Goal: Find specific page/section: Find specific page/section

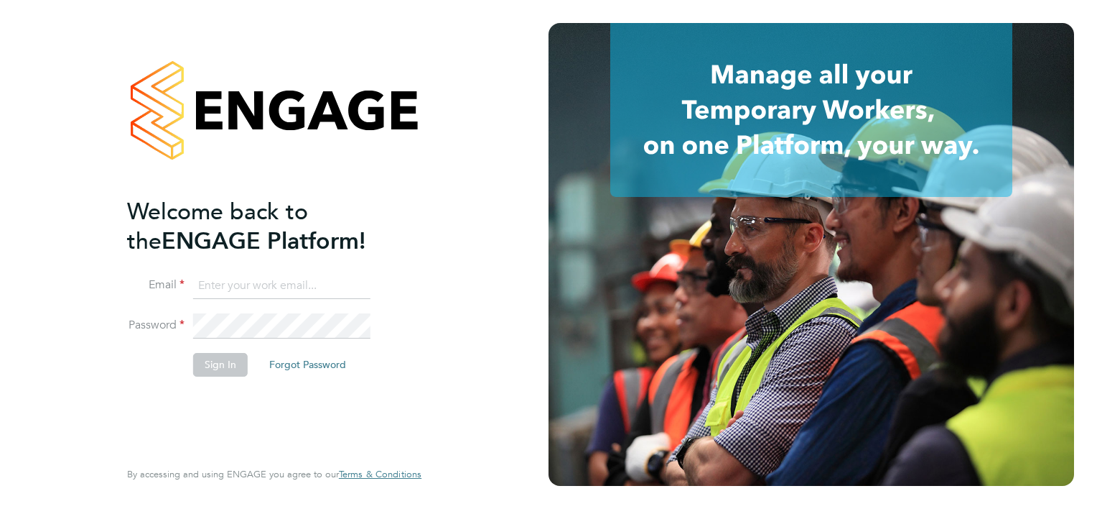
type input "piotr@pjo-automation.co.uk"
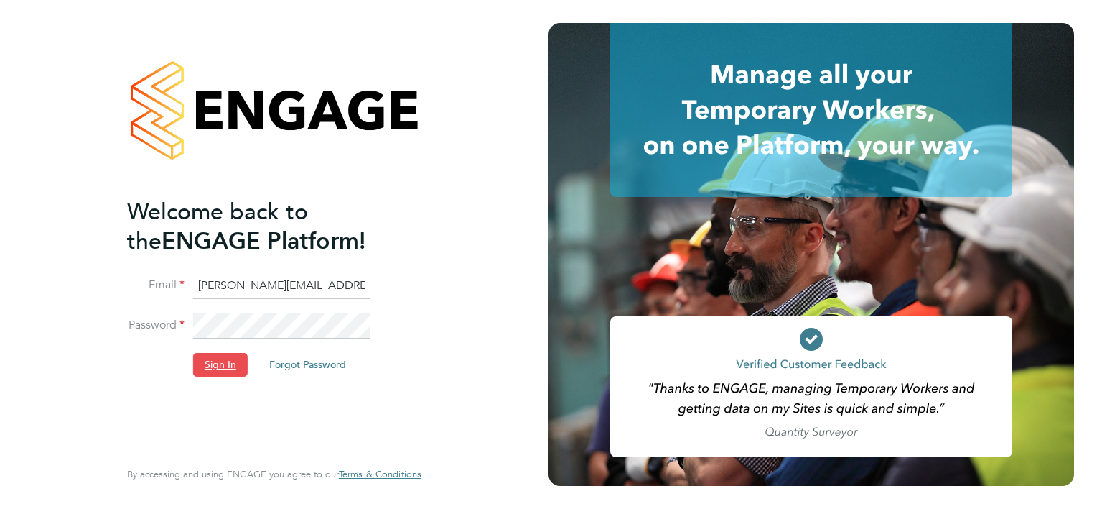
click at [233, 365] on button "Sign In" at bounding box center [220, 364] width 55 height 23
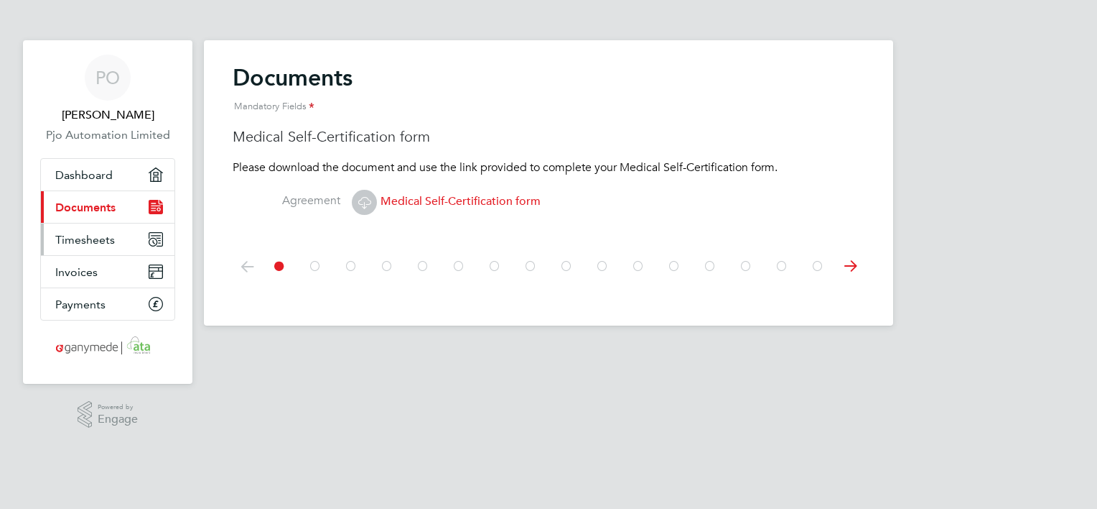
click at [90, 238] on span "Timesheets" at bounding box center [85, 240] width 60 height 14
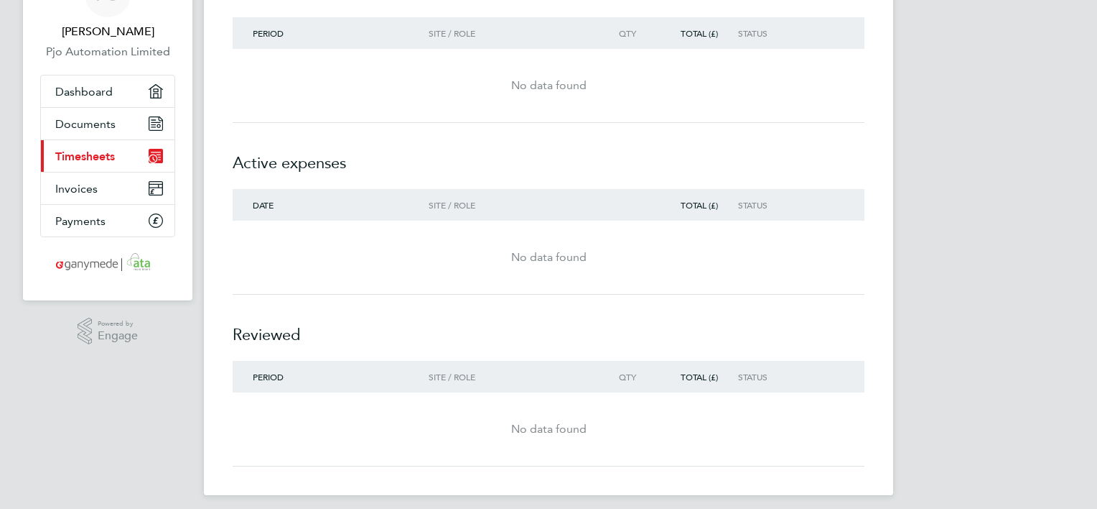
scroll to position [92, 0]
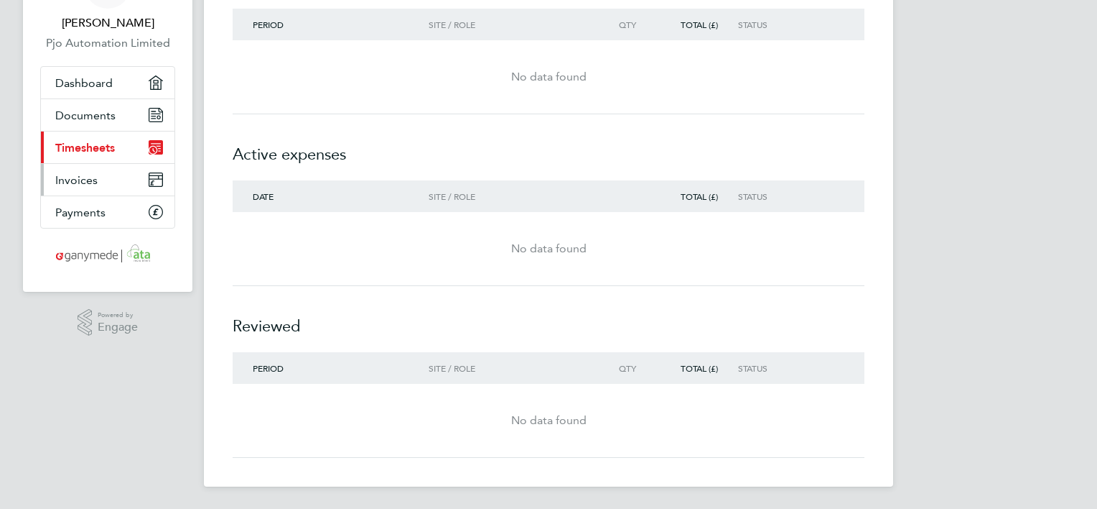
click at [66, 175] on span "Invoices" at bounding box center [76, 180] width 42 height 14
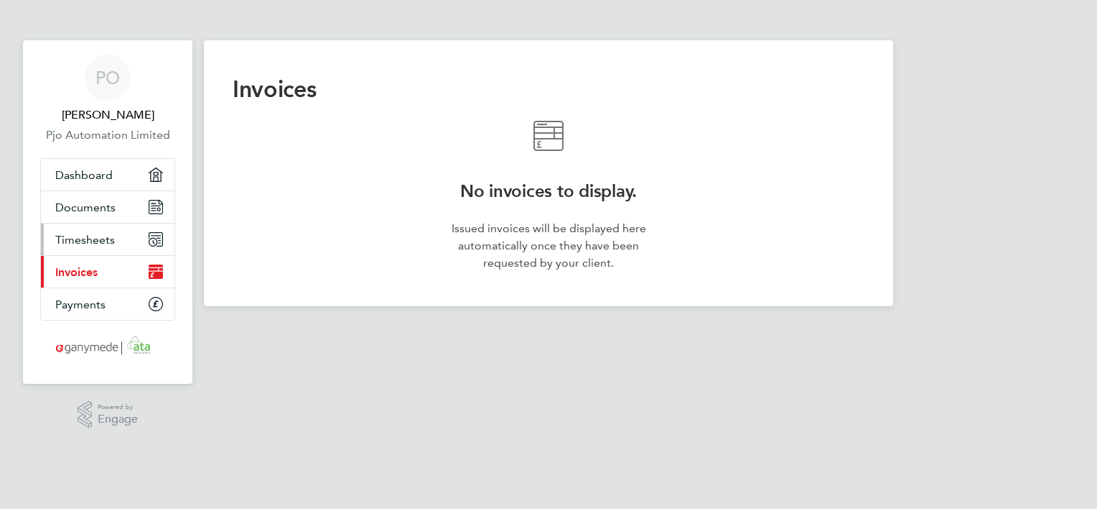
click at [79, 236] on span "Timesheets" at bounding box center [85, 240] width 60 height 14
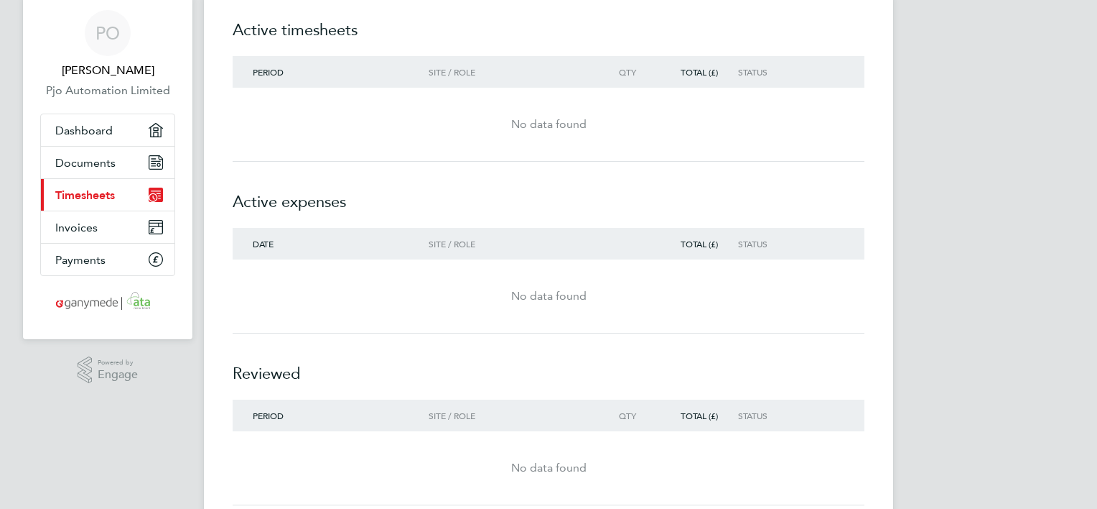
scroll to position [92, 0]
